Goal: Book appointment/travel/reservation

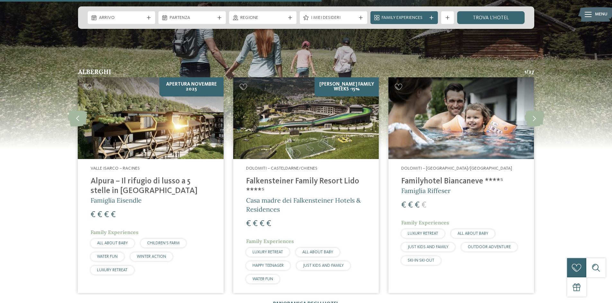
scroll to position [1701, 0]
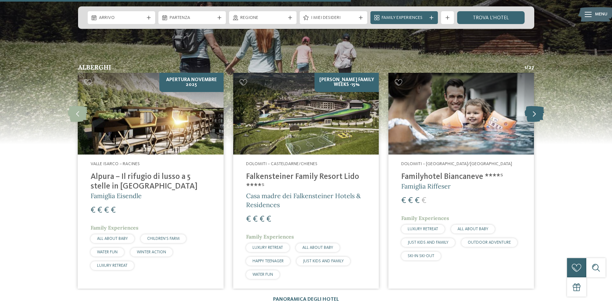
click at [535, 106] on icon at bounding box center [534, 114] width 20 height 16
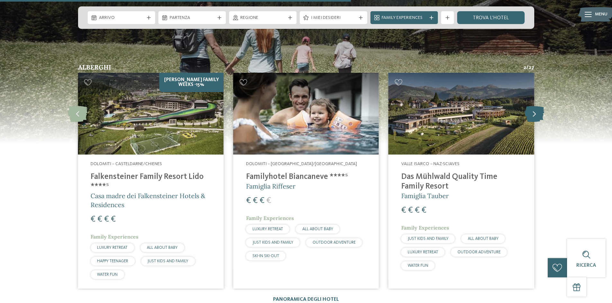
click at [535, 106] on icon at bounding box center [534, 114] width 20 height 16
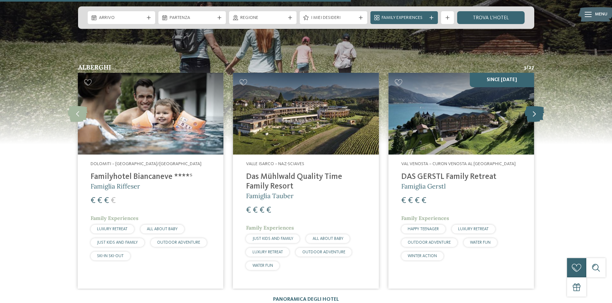
click at [535, 106] on icon at bounding box center [534, 114] width 20 height 16
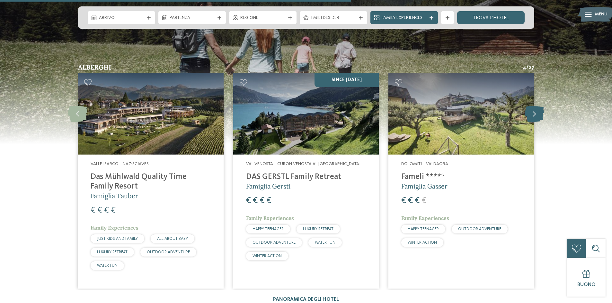
click at [535, 106] on icon at bounding box center [534, 114] width 20 height 16
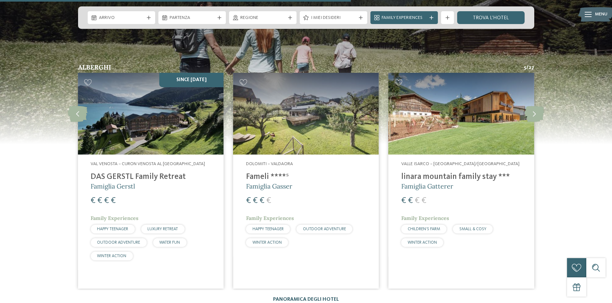
click at [324, 297] on link "Panoramica degli hotel" at bounding box center [306, 299] width 66 height 5
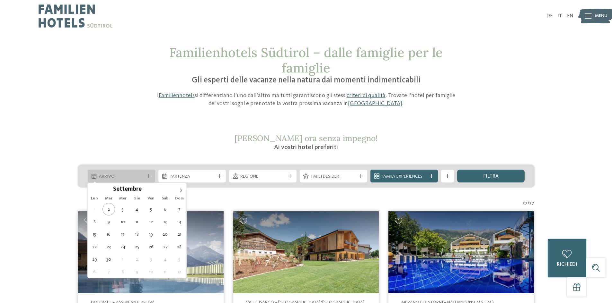
click at [140, 178] on span "Arrivo" at bounding box center [121, 177] width 45 height 6
type div "11.09.2025"
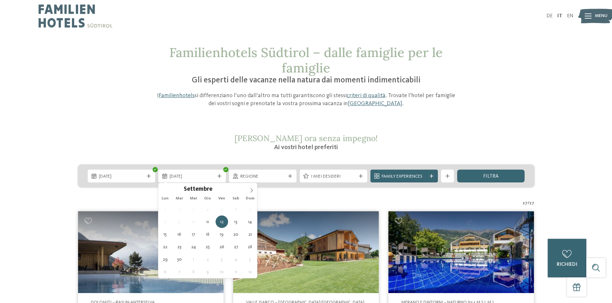
drag, startPoint x: 139, startPoint y: 223, endPoint x: 152, endPoint y: 221, distance: 13.7
type div "14.09.2025"
drag, startPoint x: 250, startPoint y: 222, endPoint x: 253, endPoint y: 214, distance: 7.8
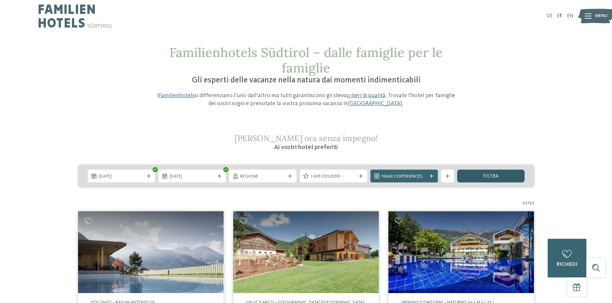
click at [470, 180] on div "filtra" at bounding box center [490, 176] width 67 height 13
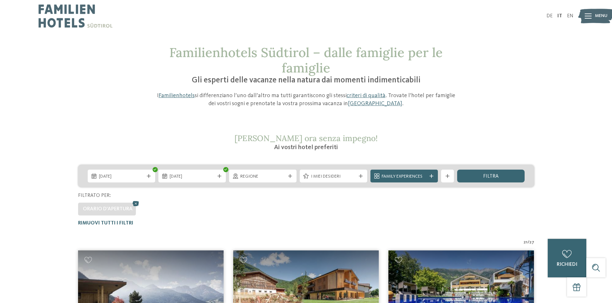
click at [86, 15] on img at bounding box center [76, 16] width 74 height 32
